Goal: Task Accomplishment & Management: Manage account settings

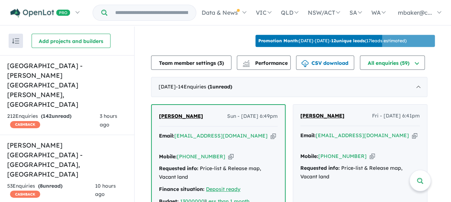
scroll to position [251, 0]
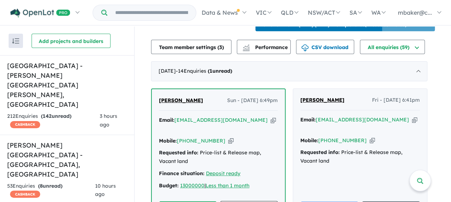
click at [187, 97] on span "[PERSON_NAME]" at bounding box center [181, 100] width 44 height 6
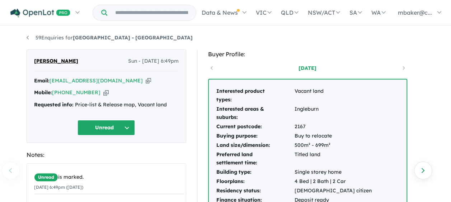
click at [146, 82] on icon "button" at bounding box center [148, 81] width 5 height 8
click at [146, 81] on icon "button" at bounding box center [148, 81] width 5 height 8
click at [103, 94] on icon "button" at bounding box center [105, 93] width 5 height 8
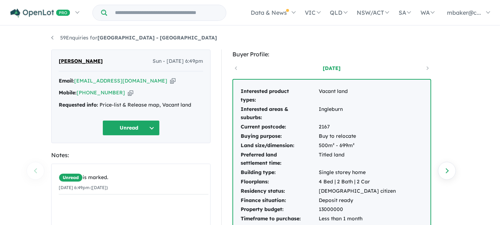
click at [135, 125] on button "Unread" at bounding box center [131, 127] width 57 height 15
click at [133, 158] on button "Assigned" at bounding box center [134, 161] width 62 height 16
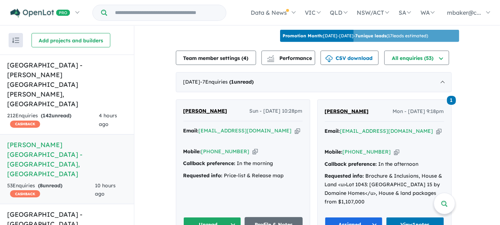
scroll to position [279, 0]
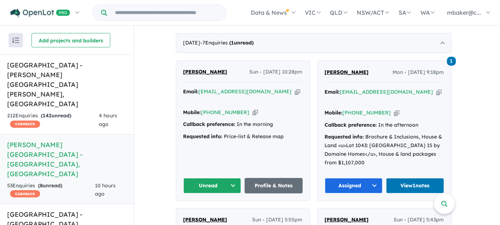
click at [209, 69] on span "Juliet Daquinag" at bounding box center [206, 71] width 44 height 6
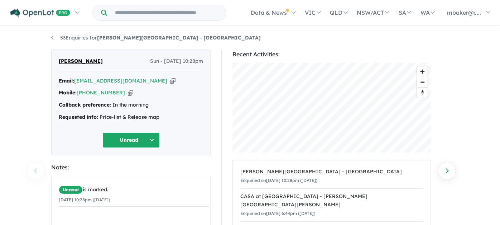
click at [170, 82] on icon "button" at bounding box center [172, 81] width 5 height 8
click at [133, 136] on button "Unread" at bounding box center [131, 139] width 57 height 15
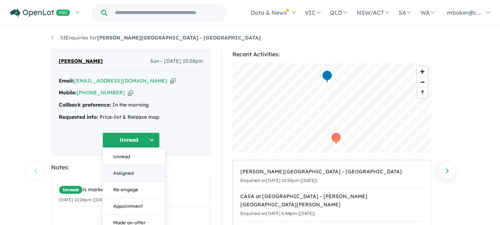
click at [128, 175] on button "Assigned" at bounding box center [134, 173] width 62 height 16
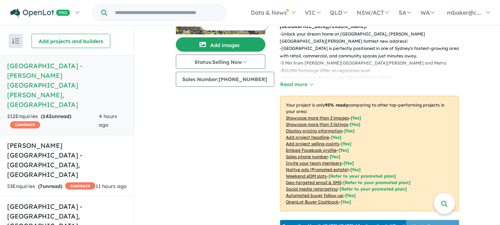
scroll to position [279, 0]
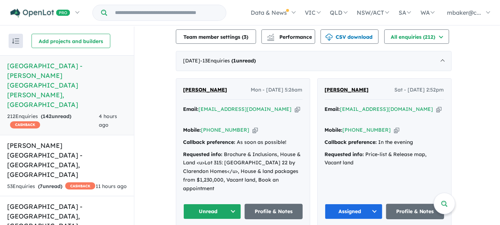
click at [207, 86] on span "[PERSON_NAME]" at bounding box center [206, 89] width 44 height 6
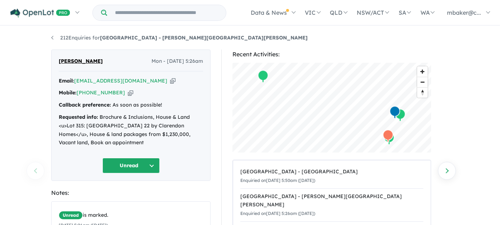
click at [170, 80] on icon "button" at bounding box center [172, 81] width 5 height 8
click at [129, 170] on button "Unread" at bounding box center [131, 165] width 57 height 15
click at [120, 196] on button "Assigned" at bounding box center [134, 199] width 62 height 16
